Goal: Information Seeking & Learning: Learn about a topic

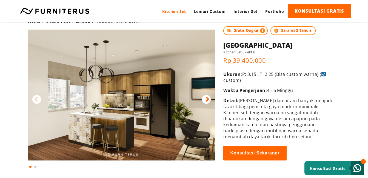
scroll to position [27, 0]
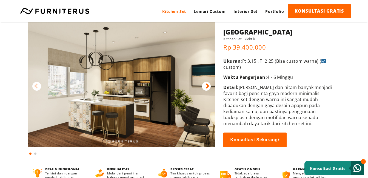
click at [207, 87] on icon at bounding box center [208, 87] width 4 height 8
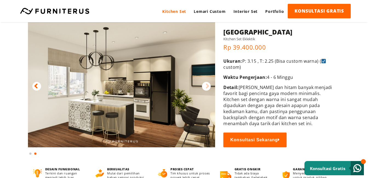
click at [209, 85] on icon at bounding box center [208, 87] width 4 height 8
click at [36, 88] on icon at bounding box center [36, 87] width 4 height 8
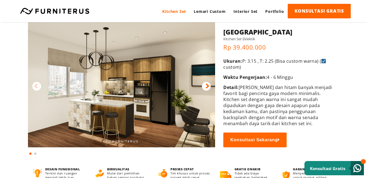
click at [207, 85] on icon at bounding box center [208, 87] width 4 height 8
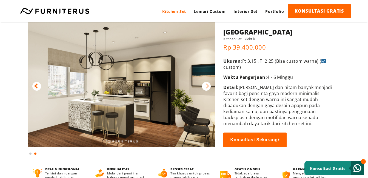
click at [135, 99] on img at bounding box center [121, 81] width 187 height 131
drag, startPoint x: 245, startPoint y: 119, endPoint x: 169, endPoint y: 121, distance: 76.2
click at [120, 108] on img at bounding box center [121, 81] width 187 height 131
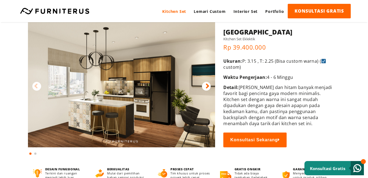
click at [201, 85] on img at bounding box center [121, 81] width 187 height 131
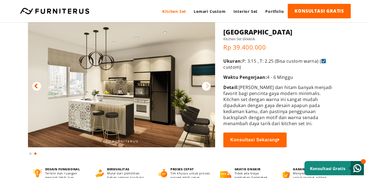
click at [305, 45] on p "Rp 39.400.000" at bounding box center [277, 47] width 109 height 8
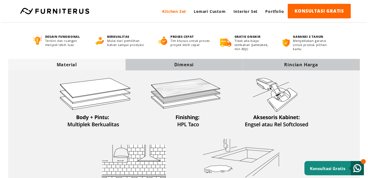
scroll to position [149, 0]
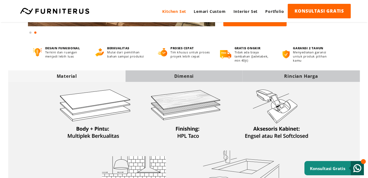
click at [187, 77] on div "Dimensi" at bounding box center [184, 76] width 117 height 6
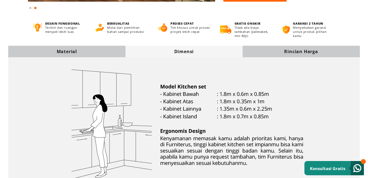
scroll to position [0, 0]
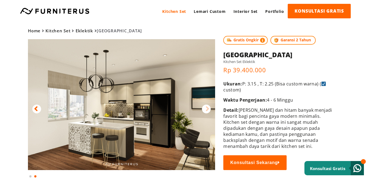
click at [209, 109] on icon at bounding box center [208, 109] width 4 height 8
click at [37, 107] on icon at bounding box center [36, 109] width 4 height 8
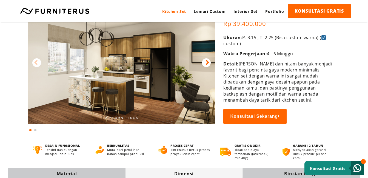
scroll to position [27, 0]
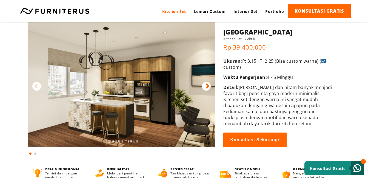
click at [207, 87] on icon at bounding box center [208, 87] width 4 height 8
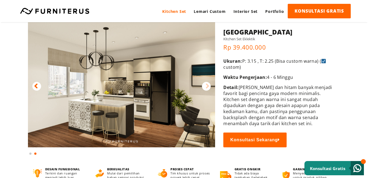
click at [35, 87] on icon at bounding box center [36, 87] width 4 height 8
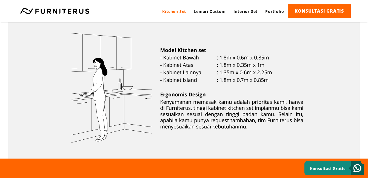
scroll to position [219, 0]
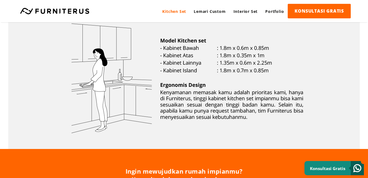
click at [314, 138] on img at bounding box center [184, 79] width 262 height 135
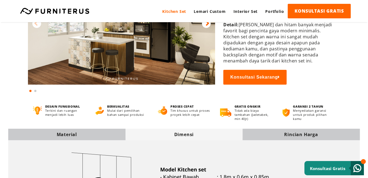
scroll to position [110, 0]
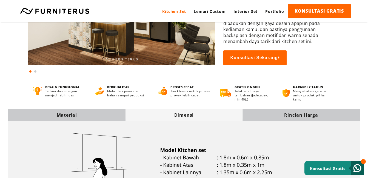
click at [153, 36] on img at bounding box center [121, -1] width 187 height 131
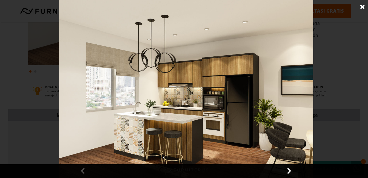
click at [363, 5] on link at bounding box center [363, 7] width 14 height 14
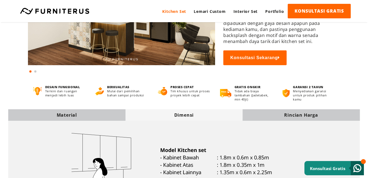
click at [193, 78] on div "Kelebihan Belanja di Furniterus DESAIN FUNGSIONAL Terkini dan ruangan menjadi l…" at bounding box center [184, 87] width 368 height 27
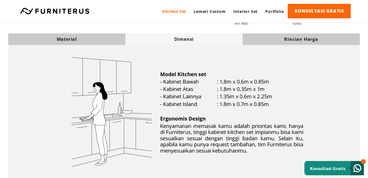
scroll to position [192, 0]
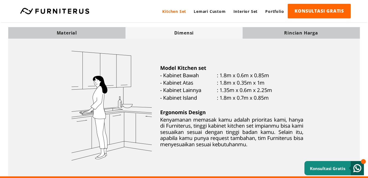
click at [232, 90] on img at bounding box center [184, 106] width 262 height 135
drag, startPoint x: 232, startPoint y: 90, endPoint x: 207, endPoint y: 152, distance: 67.2
click at [207, 152] on img at bounding box center [184, 106] width 262 height 135
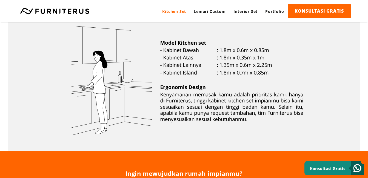
scroll to position [219, 0]
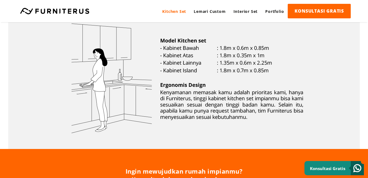
drag, startPoint x: 264, startPoint y: 30, endPoint x: 261, endPoint y: 33, distance: 4.0
click at [215, 74] on img at bounding box center [184, 79] width 262 height 135
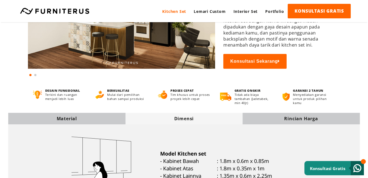
scroll to position [27, 0]
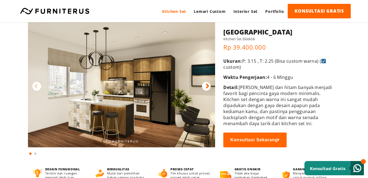
click at [137, 117] on img at bounding box center [121, 81] width 187 height 131
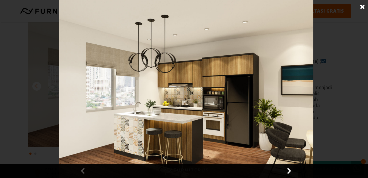
click at [354, 58] on div at bounding box center [186, 89] width 372 height 178
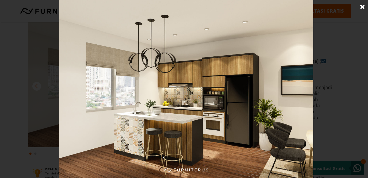
click at [361, 5] on link at bounding box center [363, 7] width 14 height 14
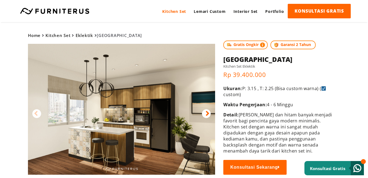
scroll to position [326, 0]
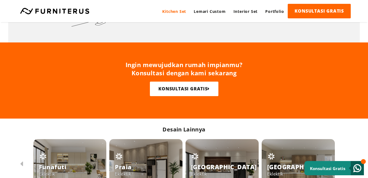
drag, startPoint x: 364, startPoint y: 104, endPoint x: 360, endPoint y: 105, distance: 4.7
click at [360, 105] on div "Ingin mewujudkan rumah impianmu? Konsultasi dengan kami sekarang KONSULTASI GRA…" at bounding box center [184, 80] width 368 height 76
click at [225, 92] on div "Ingin mewujudkan rumah impianmu? Konsultasi dengan kami sekarang KONSULTASI GRA…" at bounding box center [184, 79] width 368 height 36
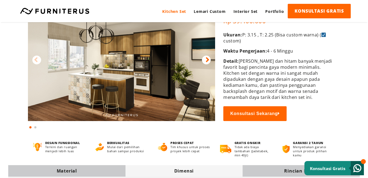
scroll to position [0, 0]
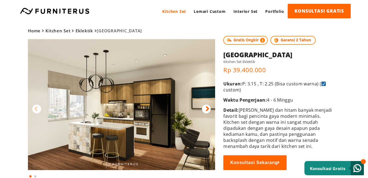
click at [137, 94] on img at bounding box center [121, 104] width 187 height 131
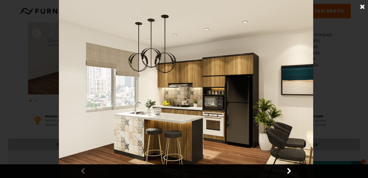
scroll to position [27, 0]
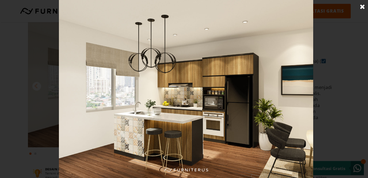
click at [362, 8] on link at bounding box center [363, 7] width 14 height 14
